Goal: Information Seeking & Learning: Find specific page/section

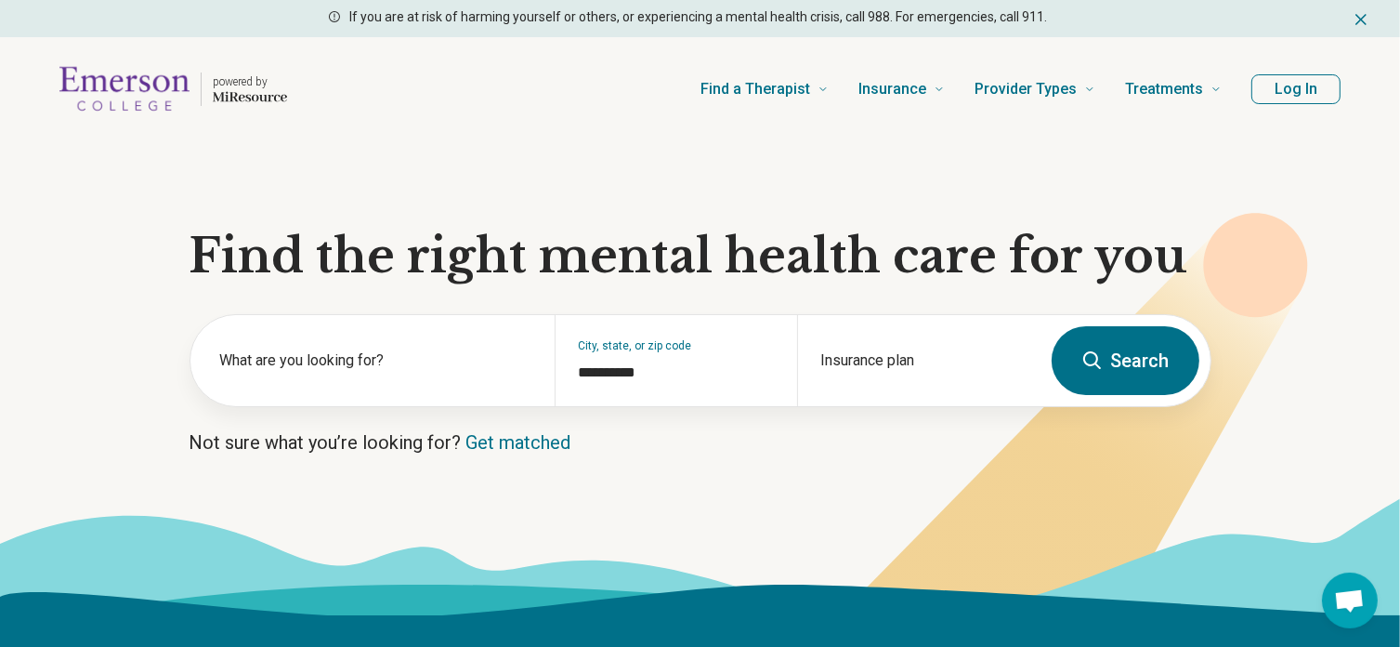
click at [1307, 82] on button "Log In" at bounding box center [1295, 89] width 89 height 30
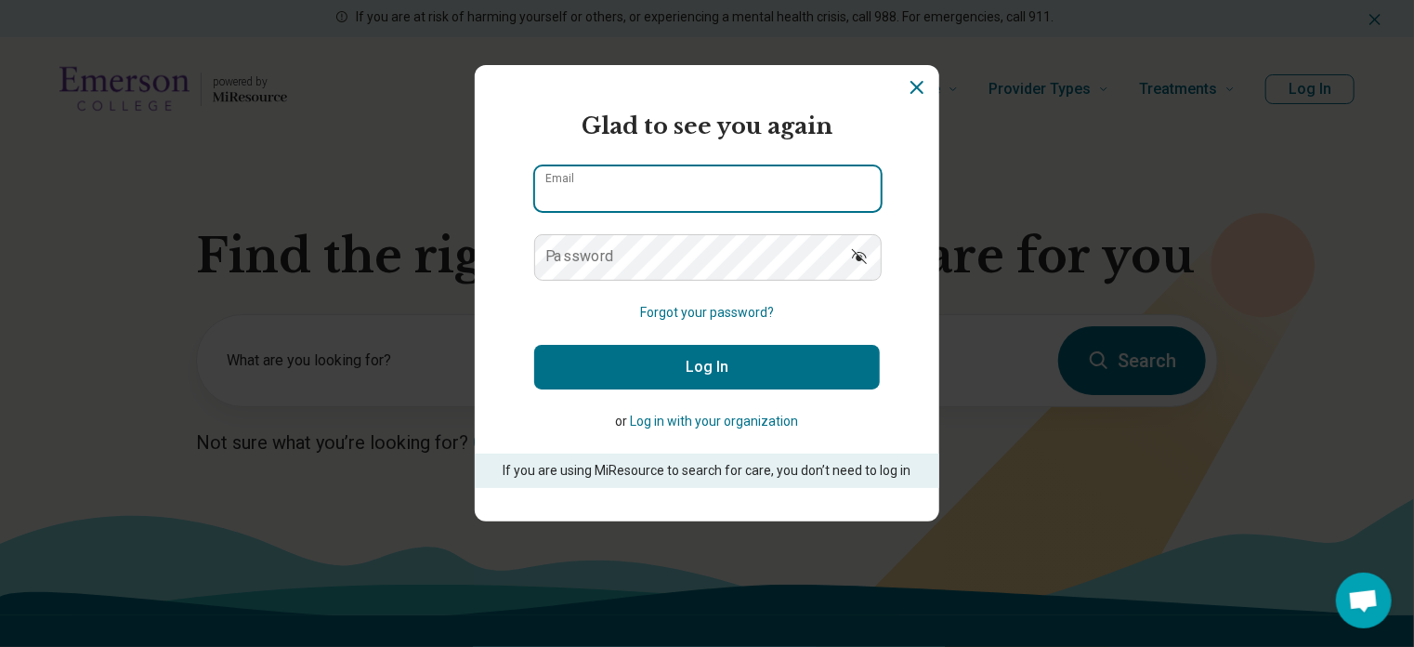
type input "**********"
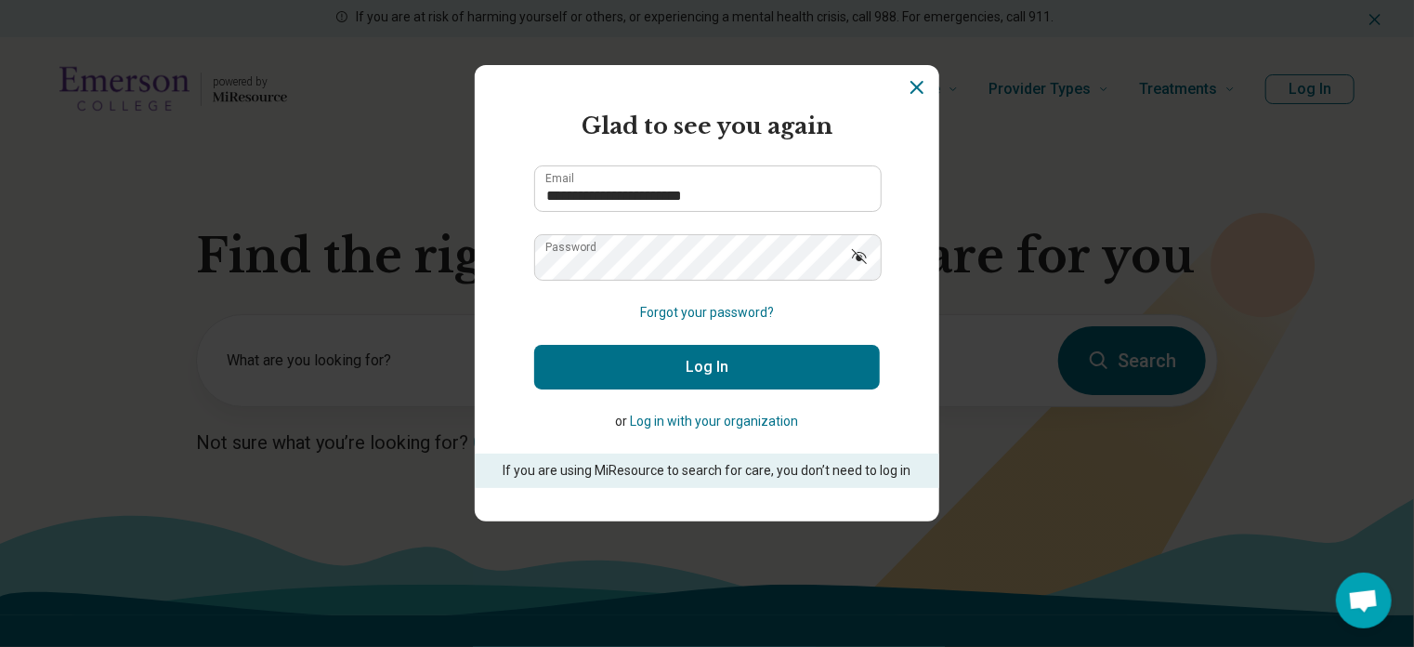
click at [705, 365] on button "Log In" at bounding box center [707, 367] width 346 height 45
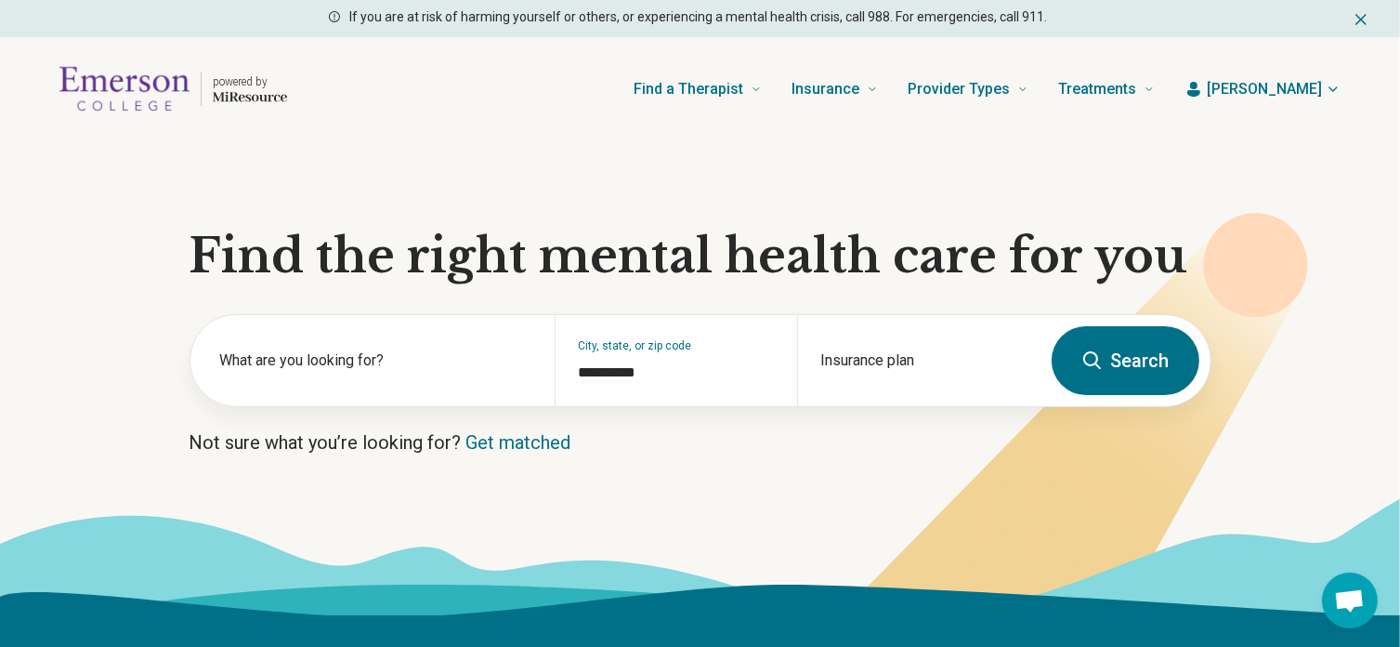
click at [1290, 85] on span "[PERSON_NAME]" at bounding box center [1264, 89] width 115 height 22
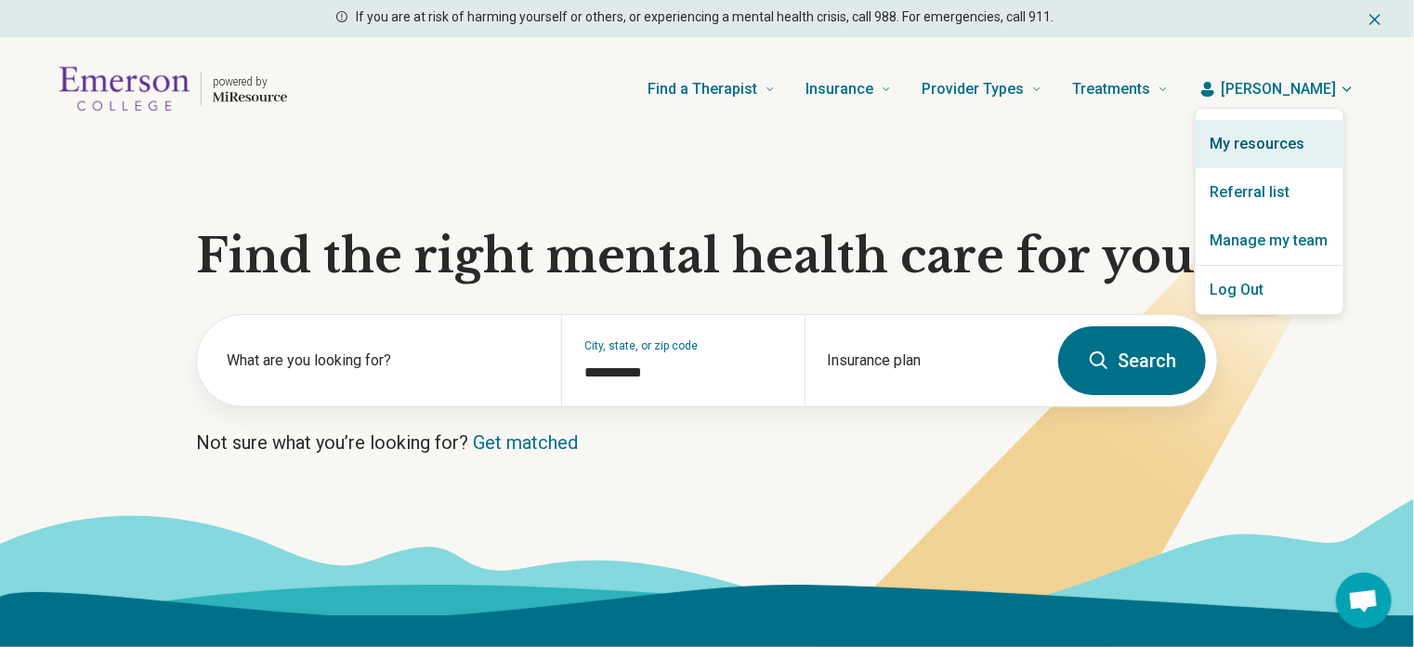
click at [1286, 148] on link "My resources" at bounding box center [1270, 144] width 148 height 48
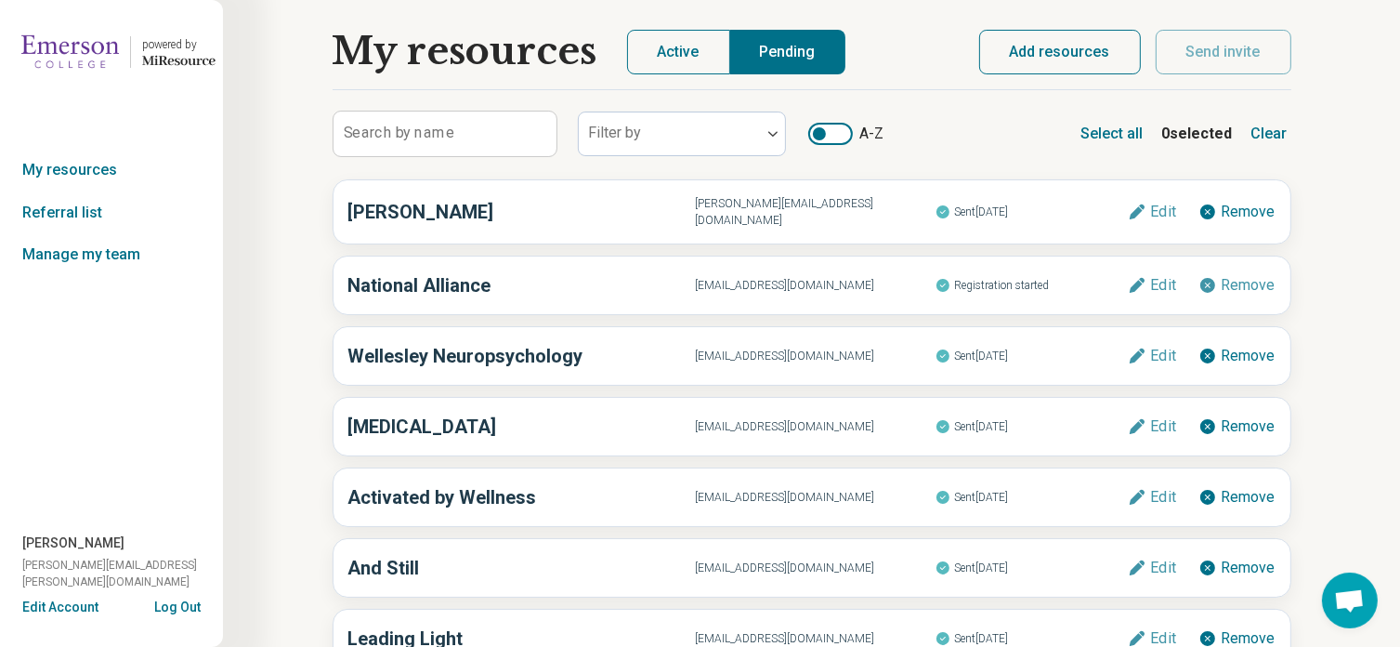
click at [678, 57] on button "Active" at bounding box center [678, 52] width 103 height 45
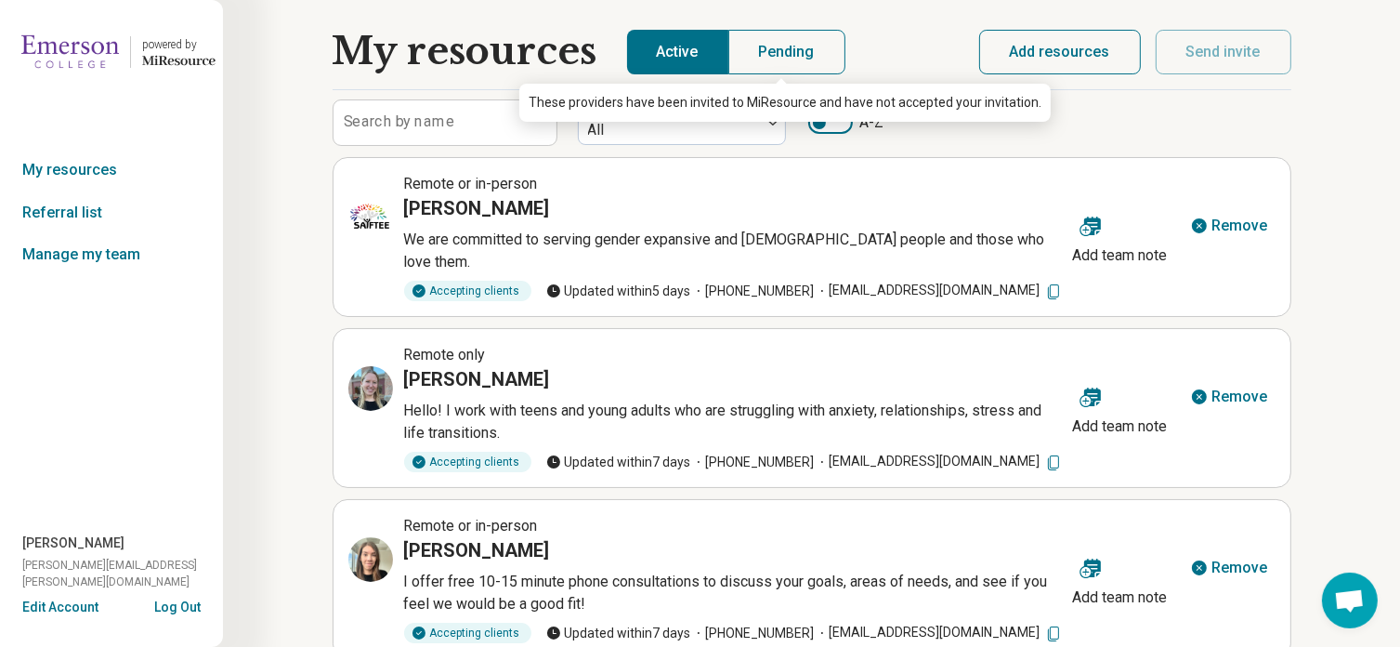
click at [788, 61] on button "Pending" at bounding box center [786, 52] width 117 height 45
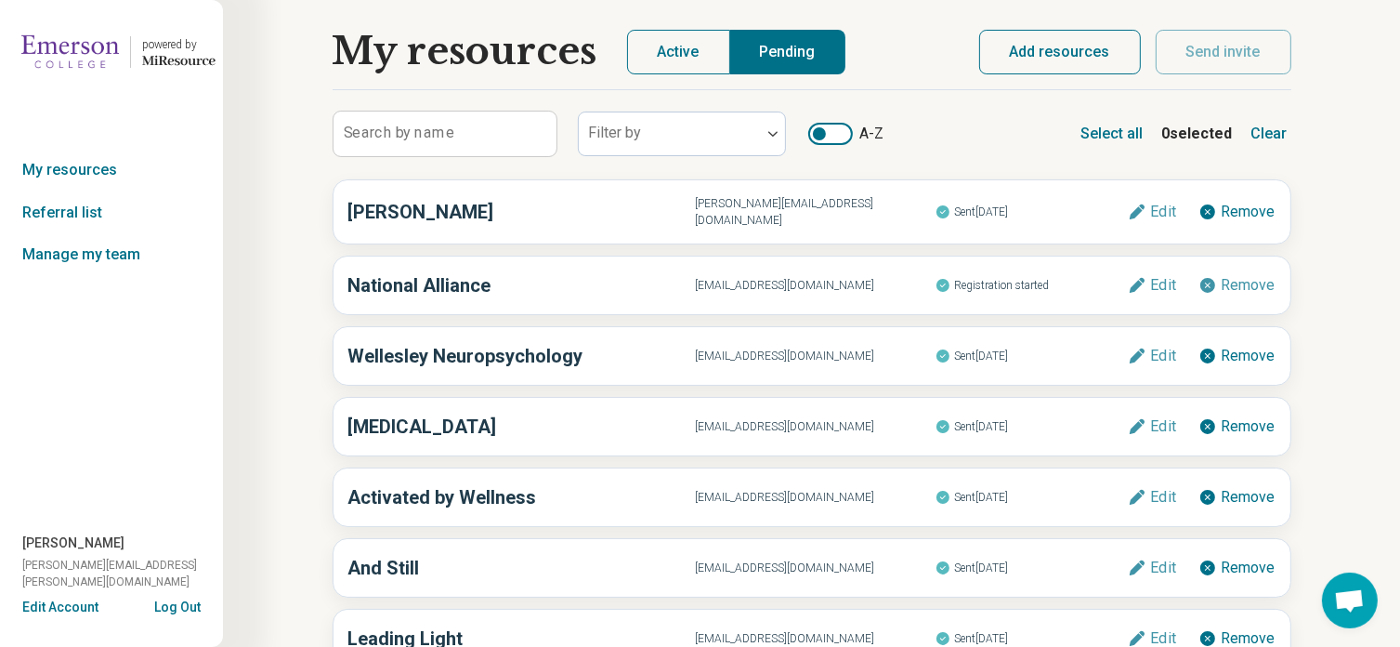
click at [48, 59] on img at bounding box center [70, 52] width 98 height 45
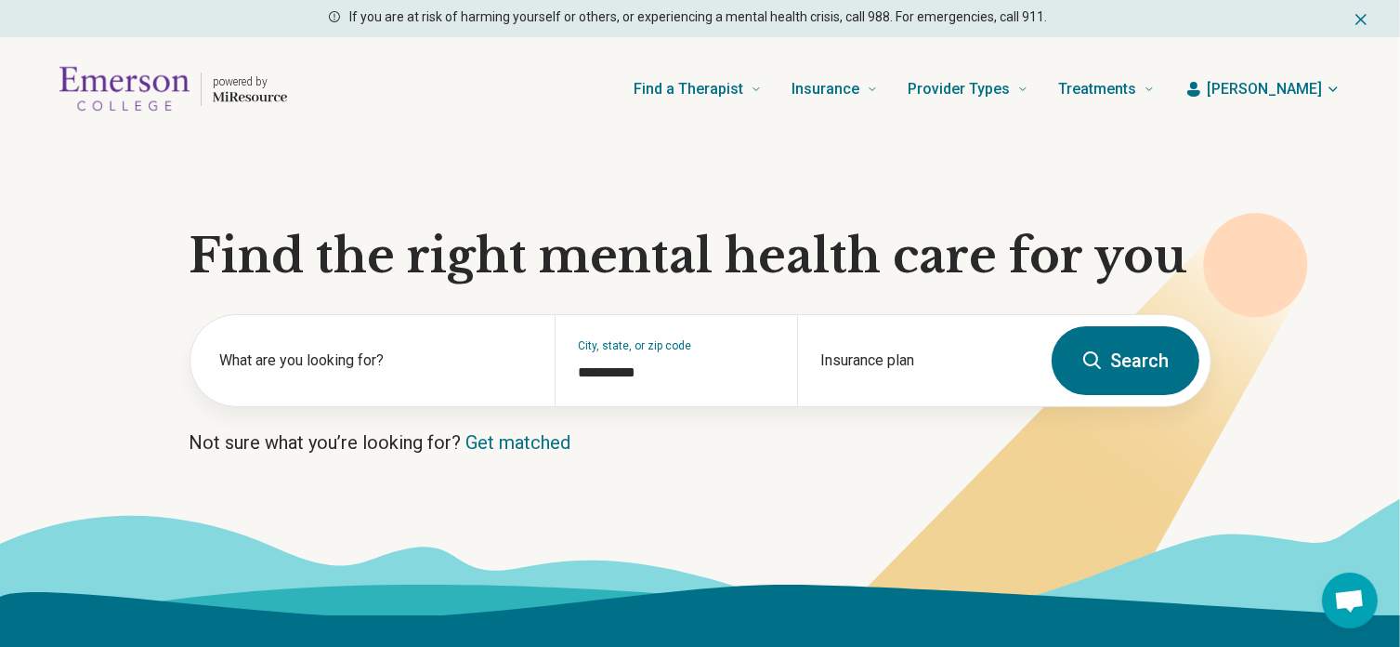
click at [1101, 393] on button "Search" at bounding box center [1126, 360] width 148 height 69
